Goal: Navigation & Orientation: Find specific page/section

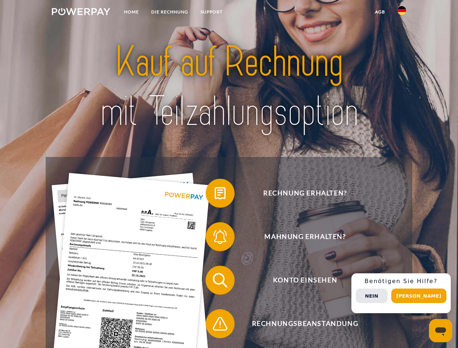
click at [81, 13] on img at bounding box center [81, 11] width 58 height 7
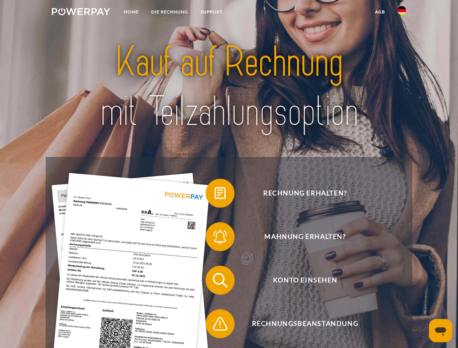
click at [402, 13] on img at bounding box center [401, 10] width 9 height 9
click at [380, 12] on link "agb" at bounding box center [380, 11] width 22 height 13
click at [215, 195] on span at bounding box center [209, 193] width 36 height 36
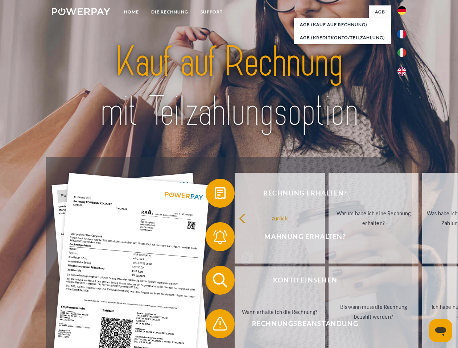
click at [235, 238] on link "zurück" at bounding box center [280, 218] width 90 height 91
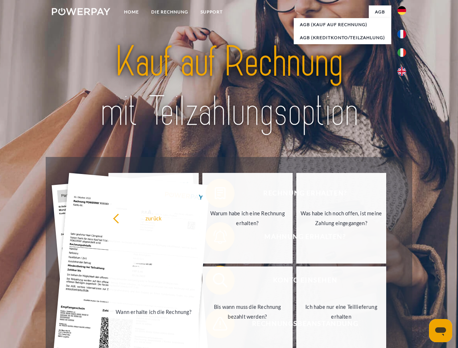
click at [215, 282] on span at bounding box center [209, 280] width 36 height 36
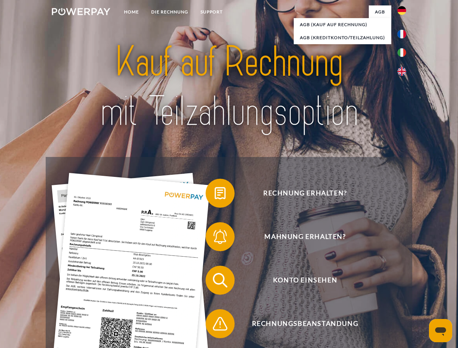
click at [215, 325] on span at bounding box center [209, 324] width 36 height 36
click at [404, 293] on div "Rechnung erhalten? Mahnung erhalten? Konto einsehen" at bounding box center [229, 302] width 366 height 290
click at [386, 295] on span "Konto einsehen" at bounding box center [305, 280] width 178 height 29
click at [421, 296] on header "Home DIE RECHNUNG SUPPORT" at bounding box center [229, 250] width 458 height 501
